Goal: Information Seeking & Learning: Learn about a topic

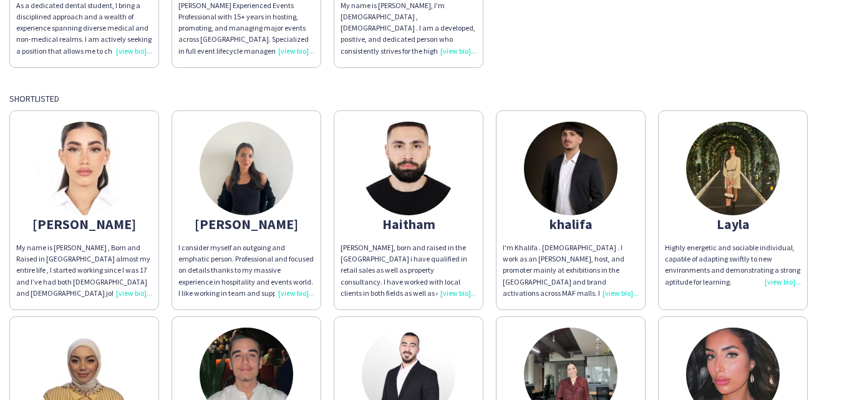
scroll to position [696, 0]
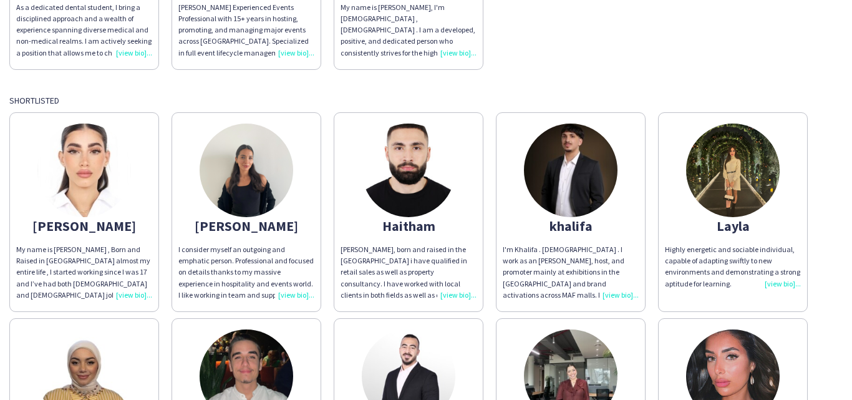
click at [452, 285] on div "[PERSON_NAME], born and raised in the [GEOGRAPHIC_DATA] i have qualified in ret…" at bounding box center [409, 272] width 136 height 57
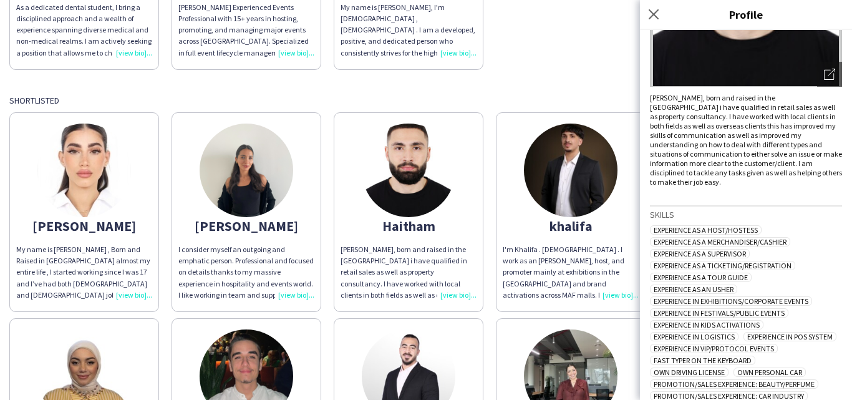
scroll to position [181, 0]
click at [659, 15] on icon "Close pop-in" at bounding box center [654, 14] width 12 height 12
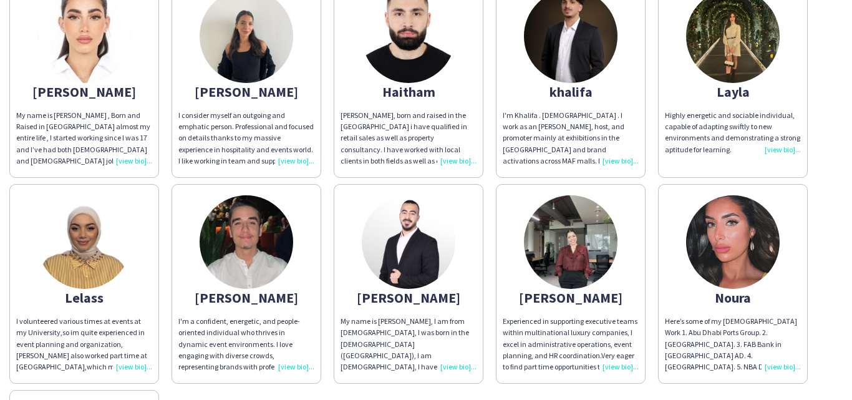
scroll to position [830, 0]
click at [420, 250] on img at bounding box center [409, 242] width 94 height 94
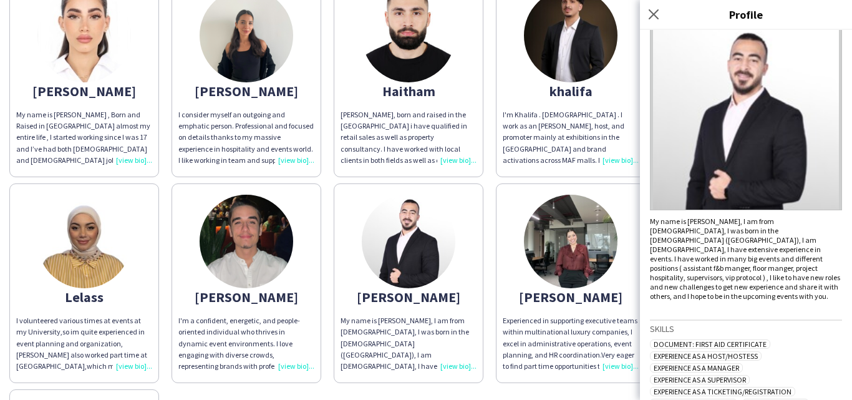
scroll to position [0, 0]
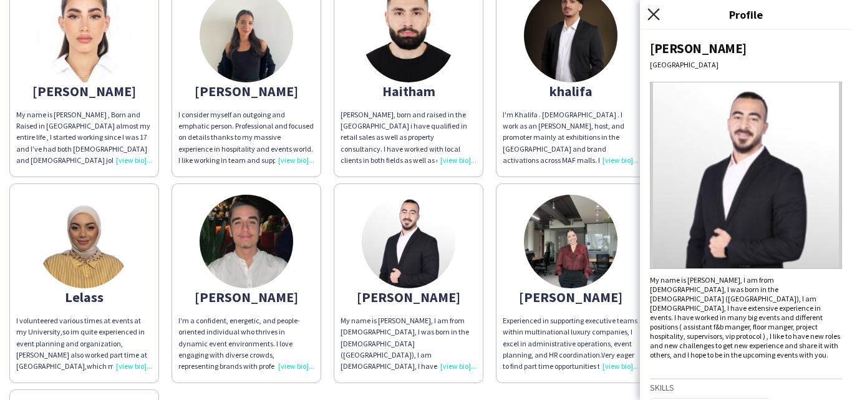
click at [659, 15] on icon "Close pop-in" at bounding box center [654, 14] width 12 height 12
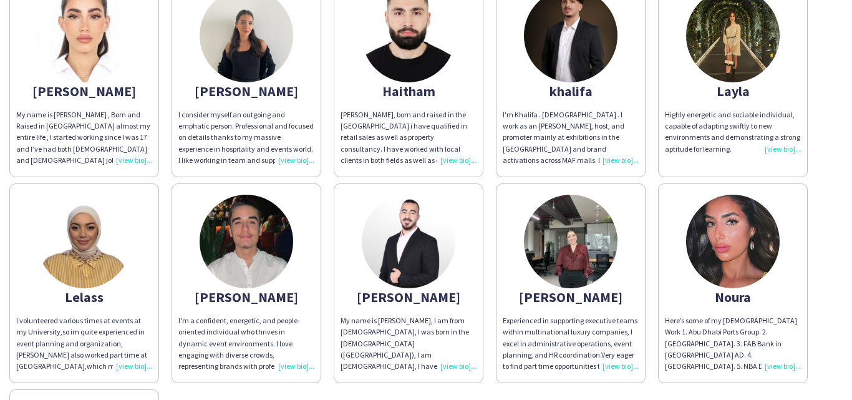
click at [581, 35] on img at bounding box center [571, 36] width 94 height 94
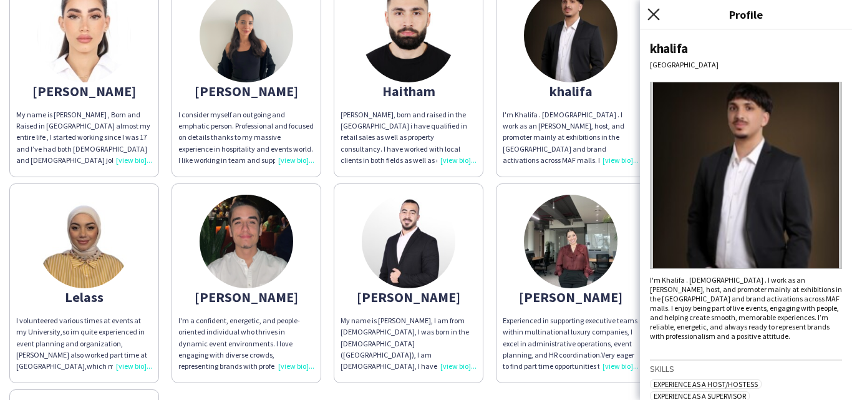
click at [650, 12] on icon "Close pop-in" at bounding box center [654, 14] width 12 height 12
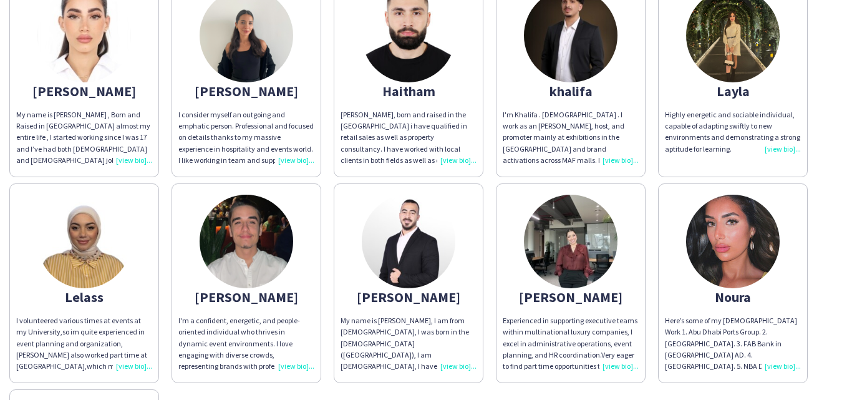
click at [457, 147] on div "[PERSON_NAME], born and raised in the [GEOGRAPHIC_DATA] i have qualified in ret…" at bounding box center [409, 137] width 136 height 57
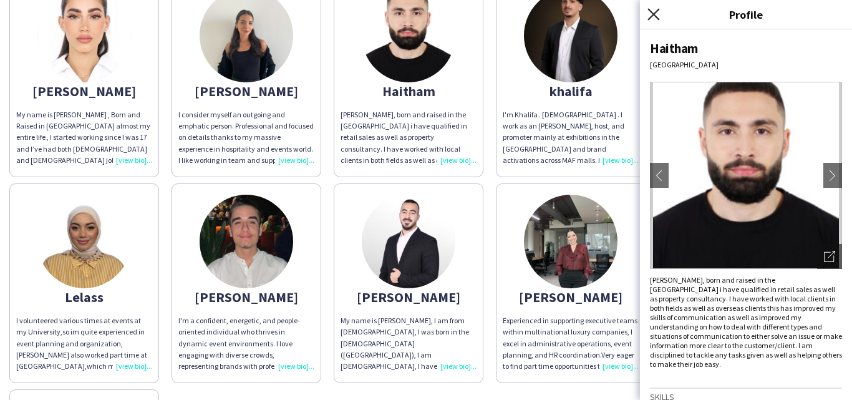
click at [656, 16] on icon at bounding box center [654, 14] width 12 height 12
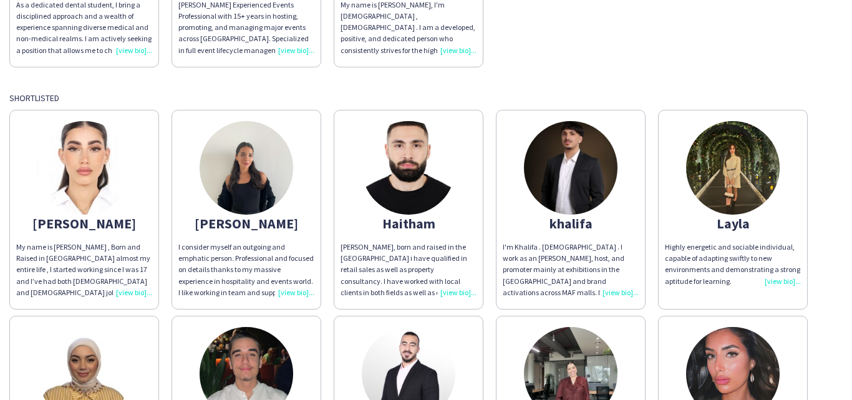
scroll to position [697, 0]
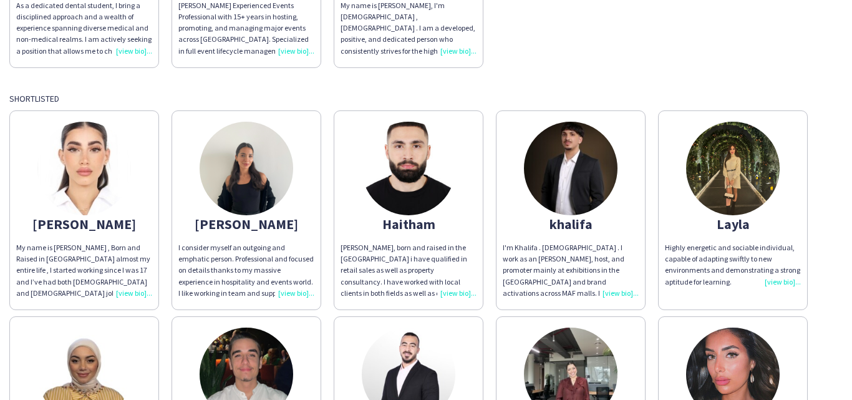
click at [737, 173] on img at bounding box center [733, 169] width 94 height 94
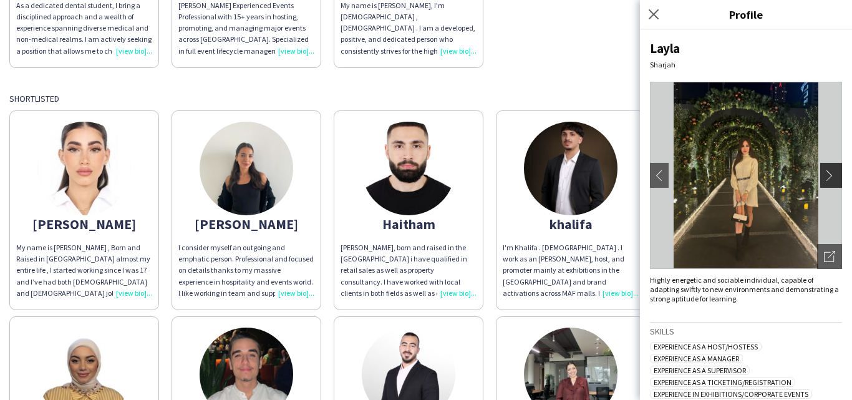
click at [820, 167] on button "chevron-right" at bounding box center [832, 175] width 25 height 25
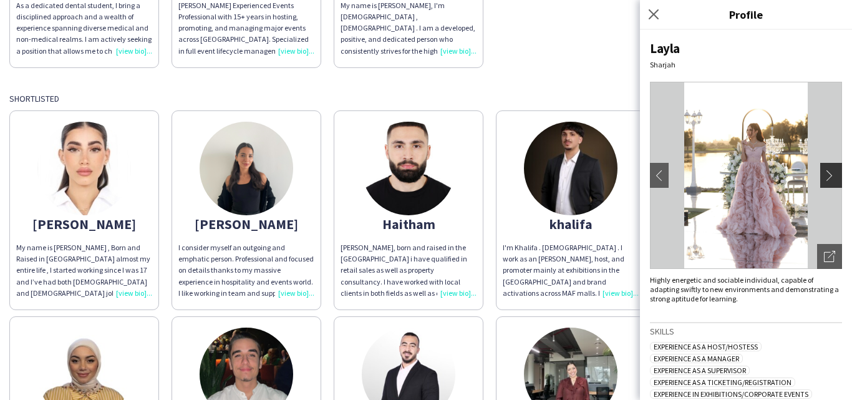
click at [826, 173] on app-icon "chevron-right" at bounding box center [832, 175] width 17 height 11
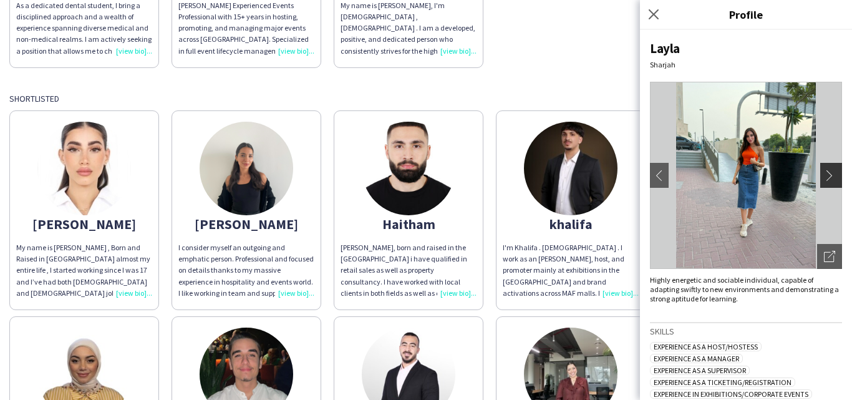
click at [826, 173] on app-icon "chevron-right" at bounding box center [832, 175] width 17 height 11
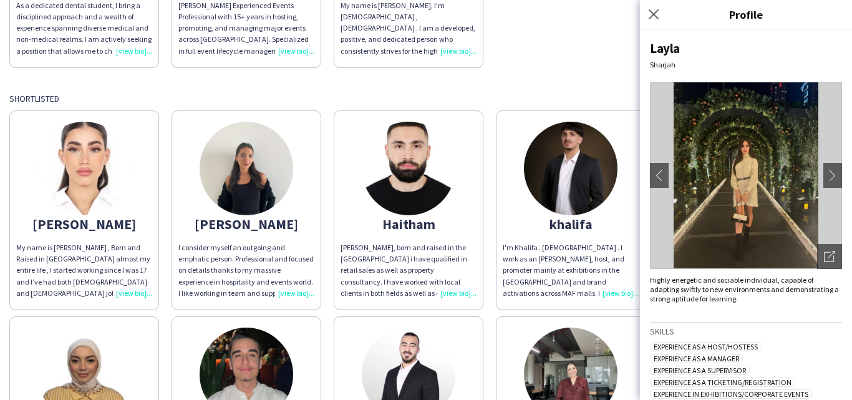
click at [93, 168] on img at bounding box center [84, 169] width 94 height 94
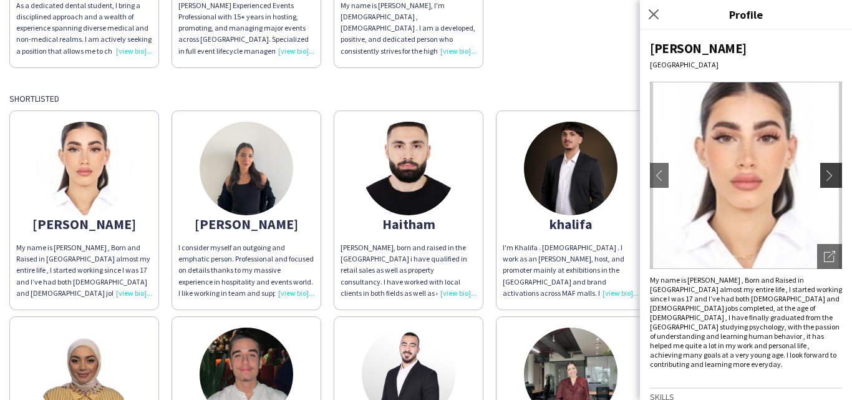
click at [824, 177] on app-icon "chevron-right" at bounding box center [832, 175] width 17 height 11
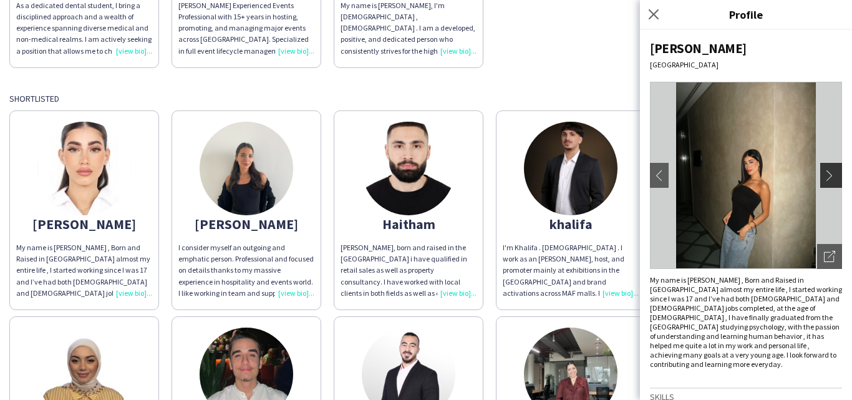
click at [824, 177] on app-icon "chevron-right" at bounding box center [832, 175] width 17 height 11
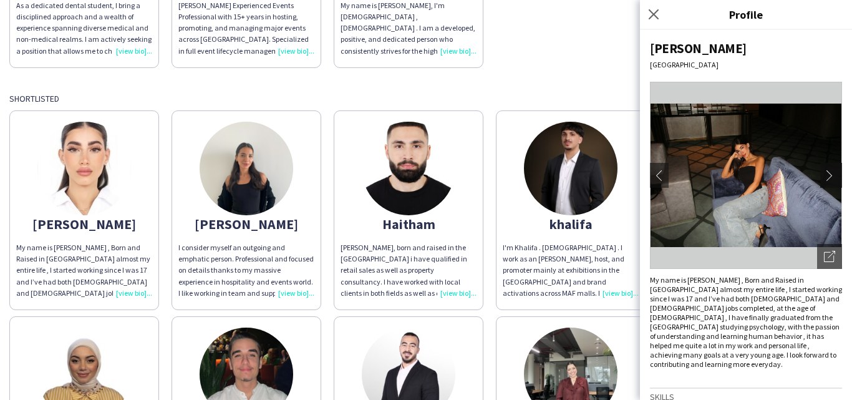
click at [824, 177] on app-icon "chevron-right" at bounding box center [832, 175] width 17 height 11
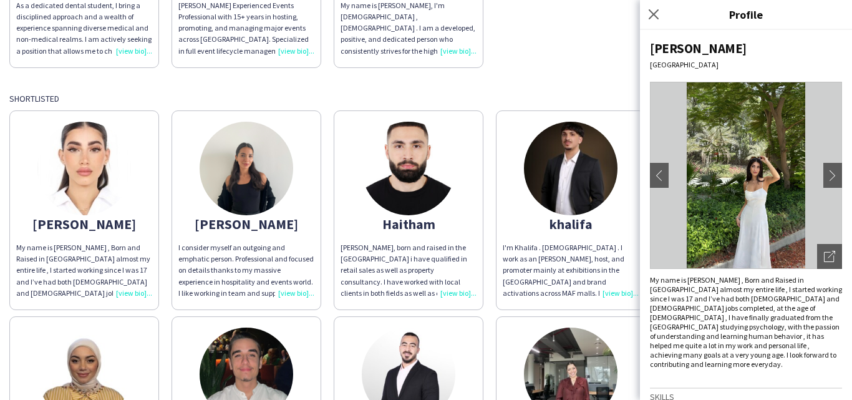
click at [555, 188] on img at bounding box center [571, 169] width 94 height 94
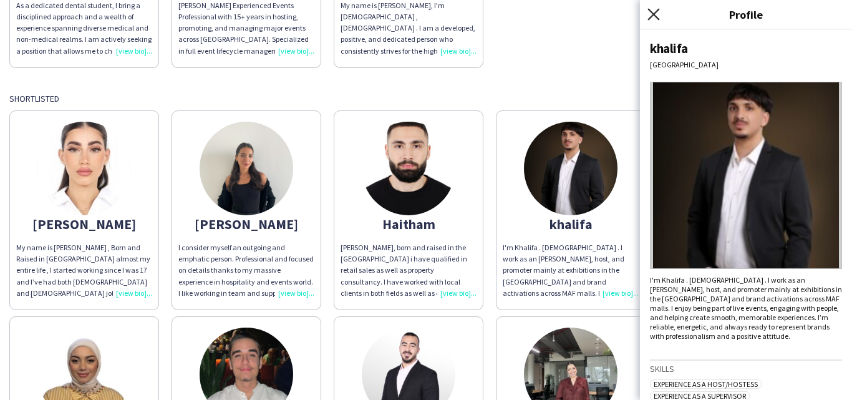
click at [648, 9] on icon at bounding box center [654, 14] width 12 height 12
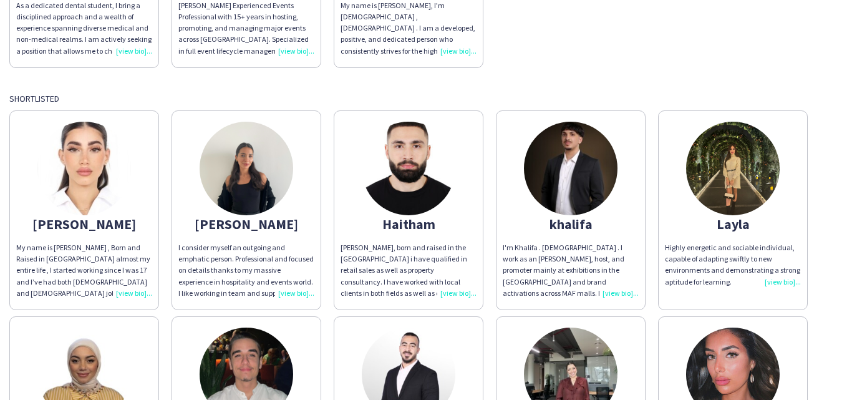
click at [718, 157] on img at bounding box center [733, 169] width 94 height 94
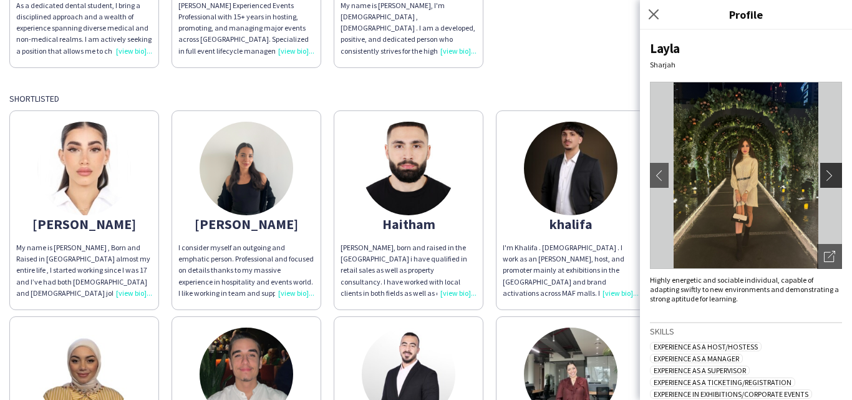
click at [824, 171] on app-icon "chevron-right" at bounding box center [832, 175] width 17 height 11
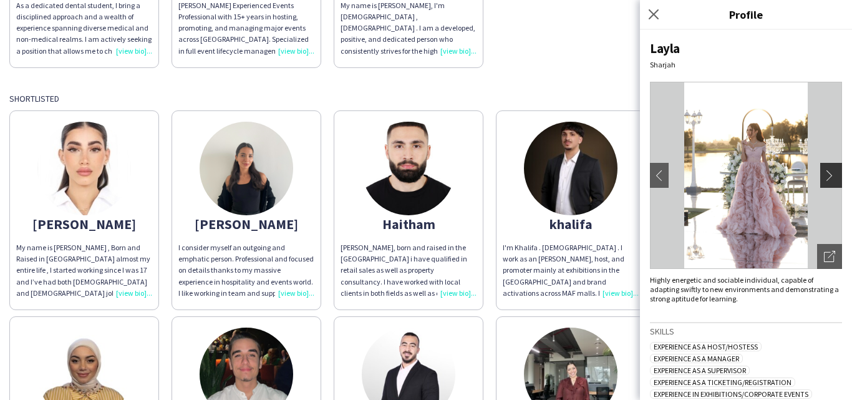
click at [826, 177] on app-icon "chevron-right" at bounding box center [832, 175] width 17 height 11
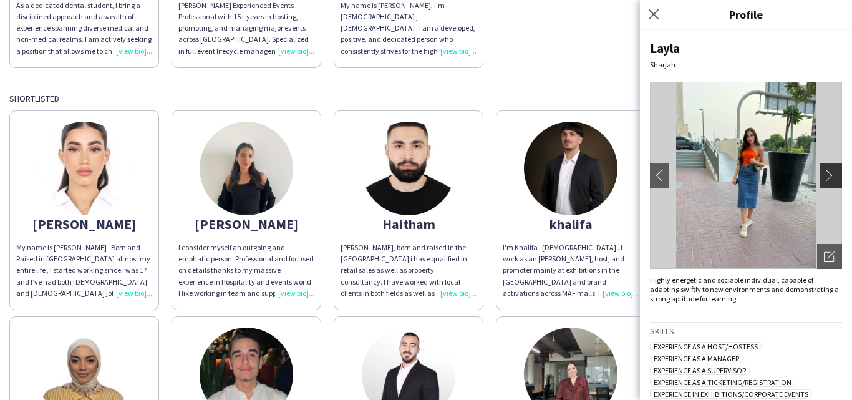
click at [824, 173] on app-icon "chevron-right" at bounding box center [832, 175] width 17 height 11
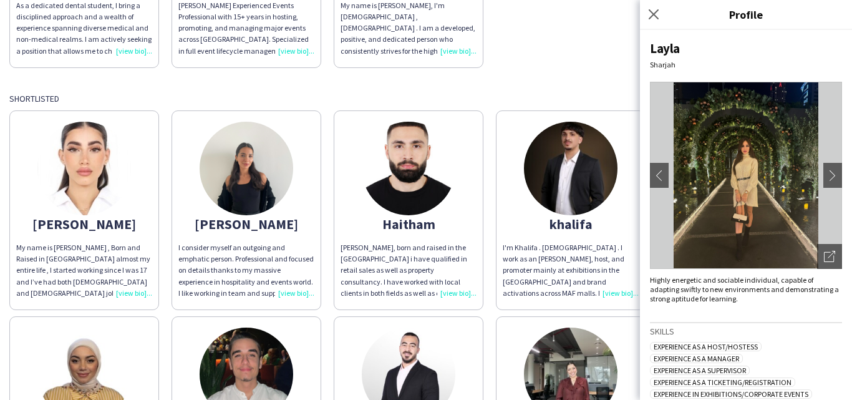
click at [399, 153] on img at bounding box center [409, 169] width 94 height 94
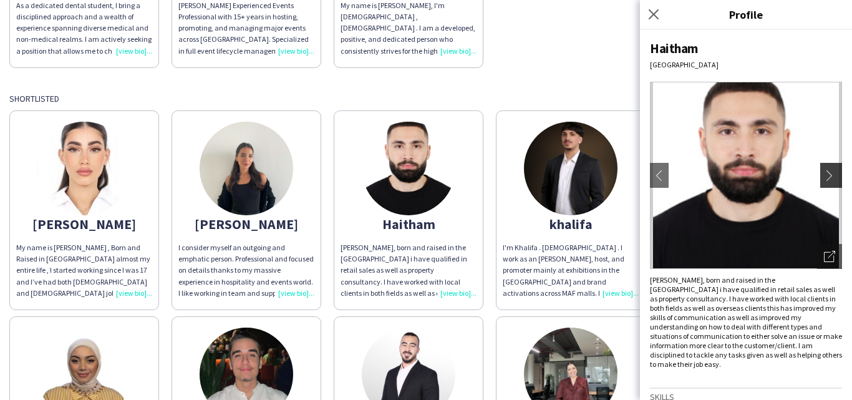
click at [824, 173] on app-icon "chevron-right" at bounding box center [832, 175] width 17 height 11
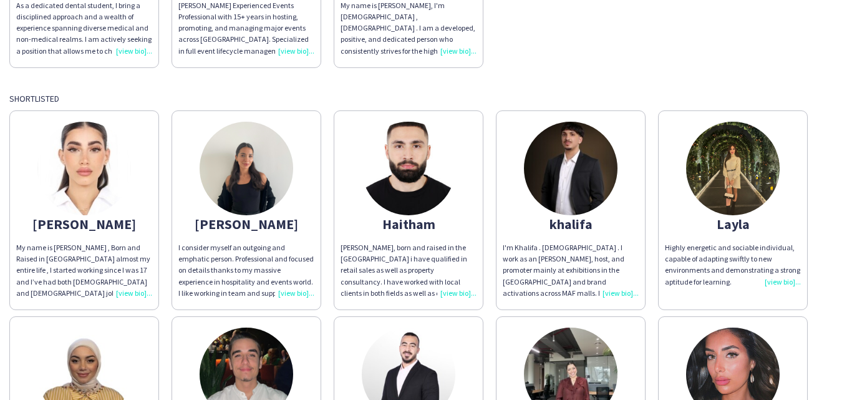
click at [729, 163] on img at bounding box center [733, 169] width 94 height 94
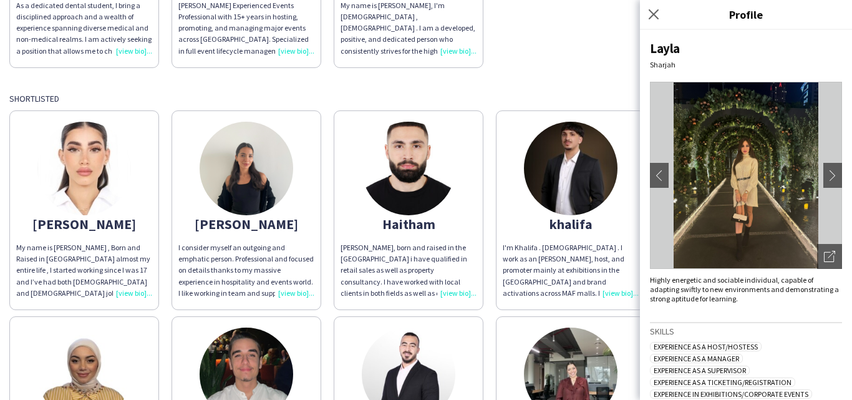
click at [729, 162] on img at bounding box center [746, 175] width 192 height 187
click at [830, 180] on app-icon "chevron-right" at bounding box center [832, 175] width 17 height 11
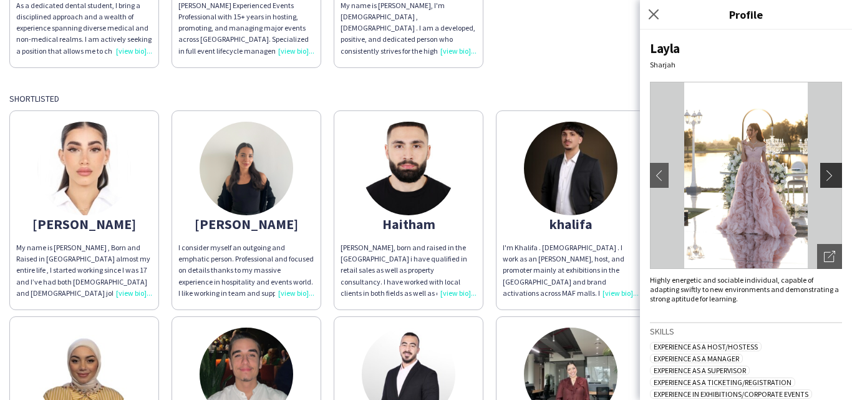
click at [830, 180] on app-icon "chevron-right" at bounding box center [832, 175] width 17 height 11
